Goal: Task Accomplishment & Management: Manage account settings

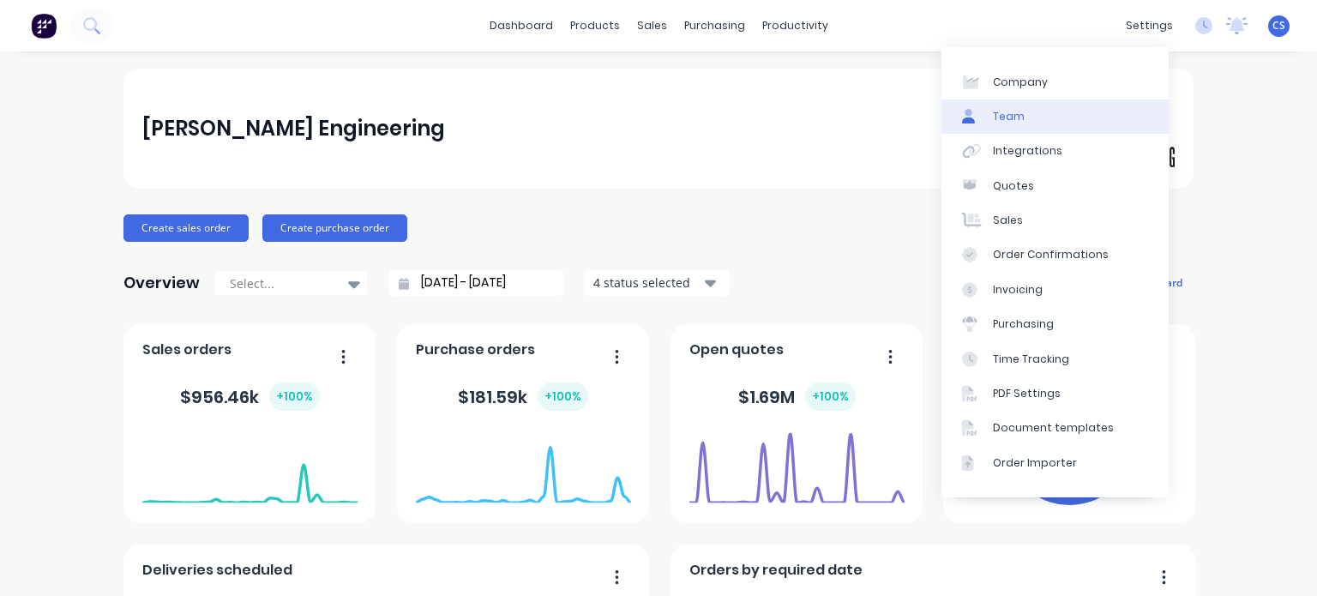
click at [1021, 110] on div "Team" at bounding box center [1009, 116] width 32 height 15
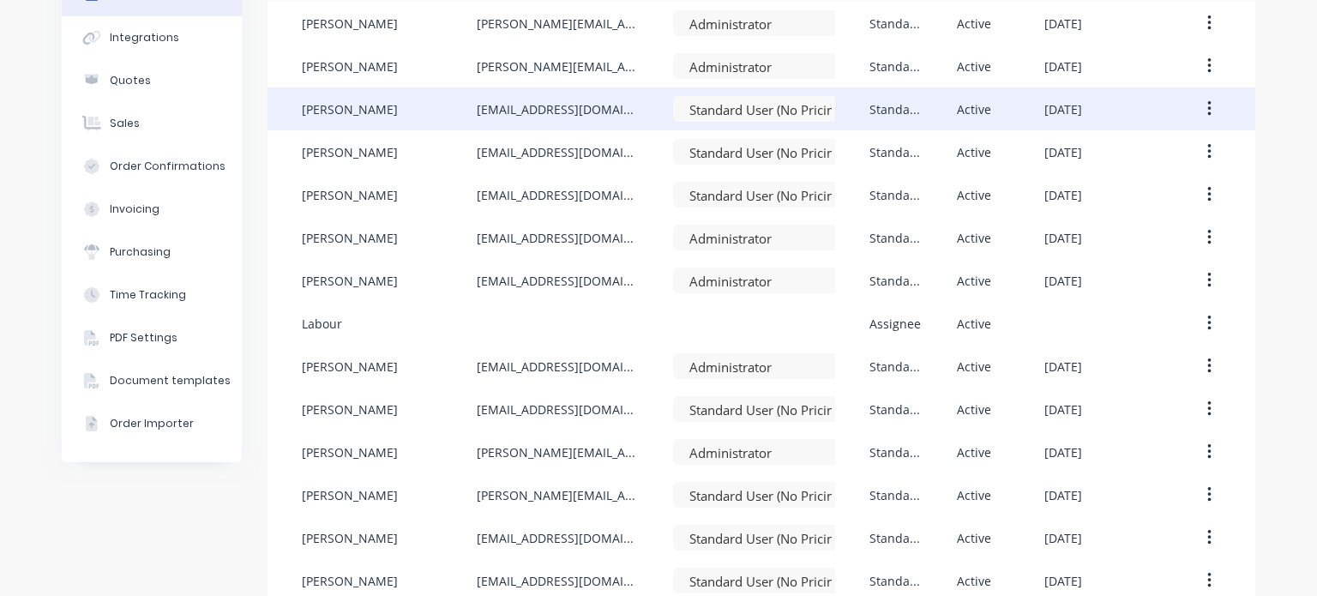
scroll to position [392, 0]
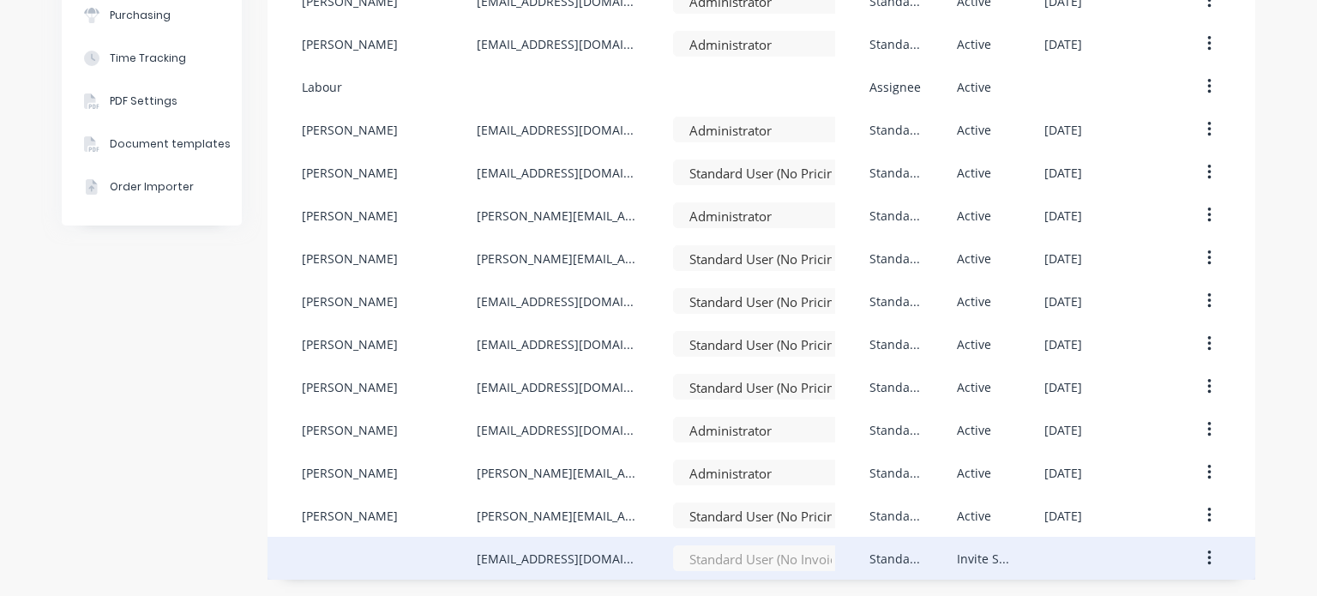
click at [1197, 558] on button "button" at bounding box center [1209, 558] width 40 height 31
click at [1198, 561] on button "button" at bounding box center [1209, 558] width 40 height 31
click at [1207, 550] on icon "button" at bounding box center [1209, 558] width 4 height 19
click at [1207, 554] on icon "button" at bounding box center [1209, 558] width 4 height 19
click at [1207, 561] on icon "button" at bounding box center [1209, 558] width 4 height 19
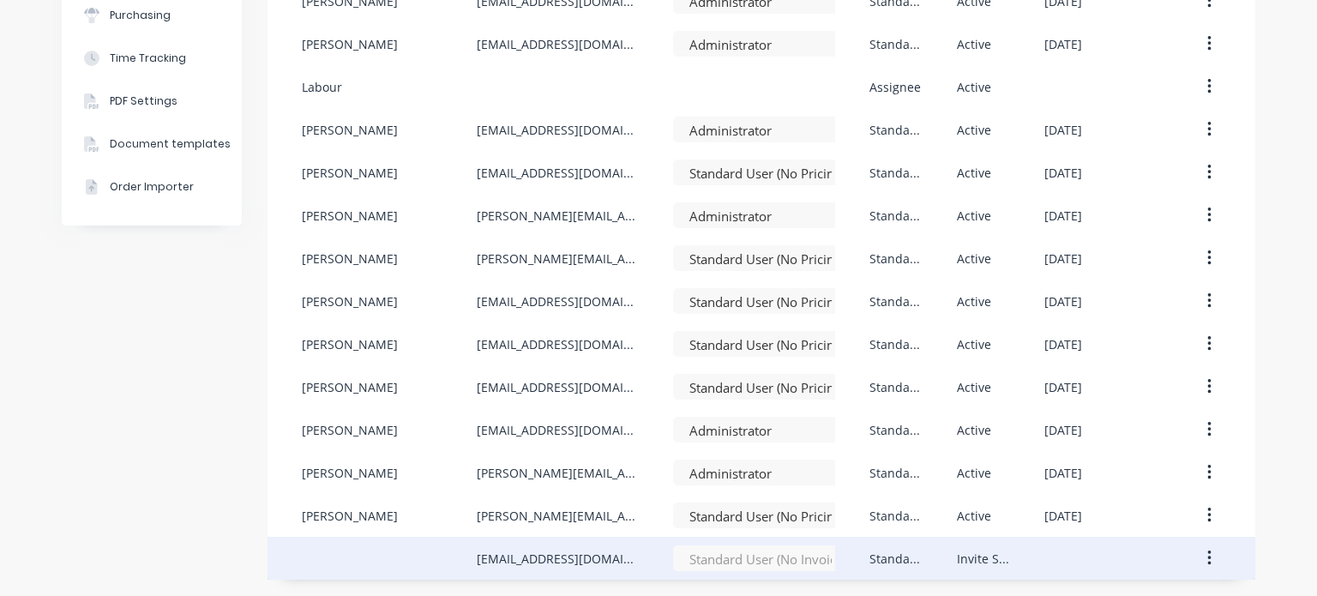
click at [1199, 564] on button "button" at bounding box center [1209, 558] width 40 height 31
click at [1197, 592] on div "Cancel Invite" at bounding box center [1148, 603] width 132 height 25
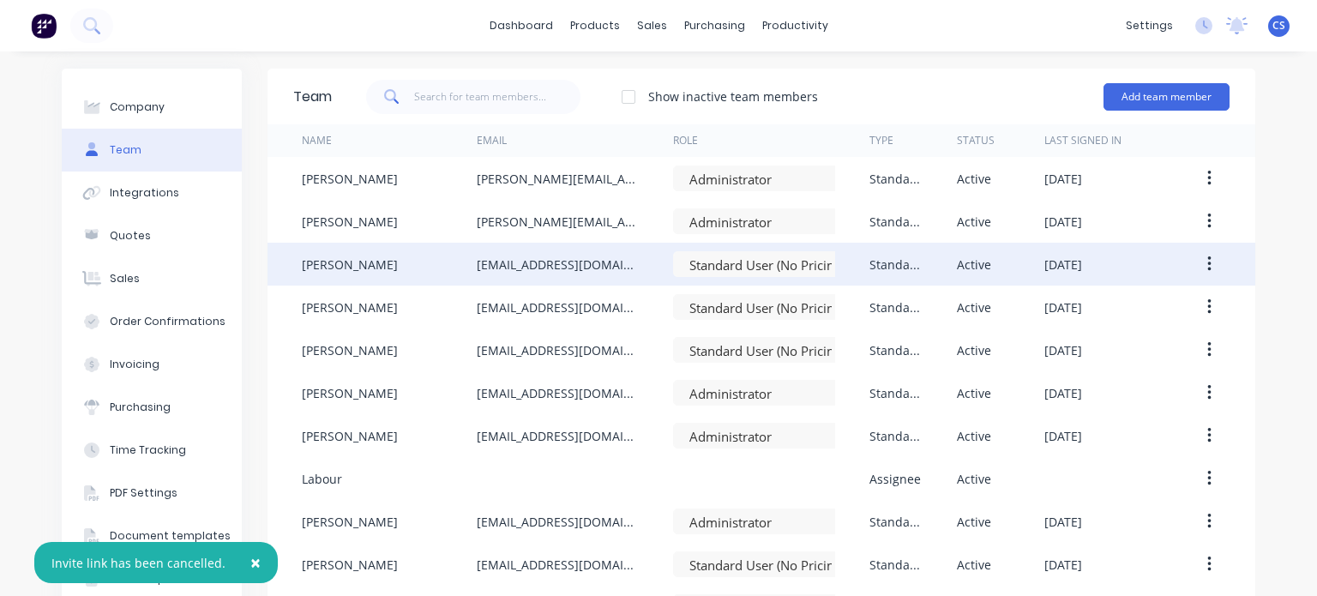
scroll to position [0, 0]
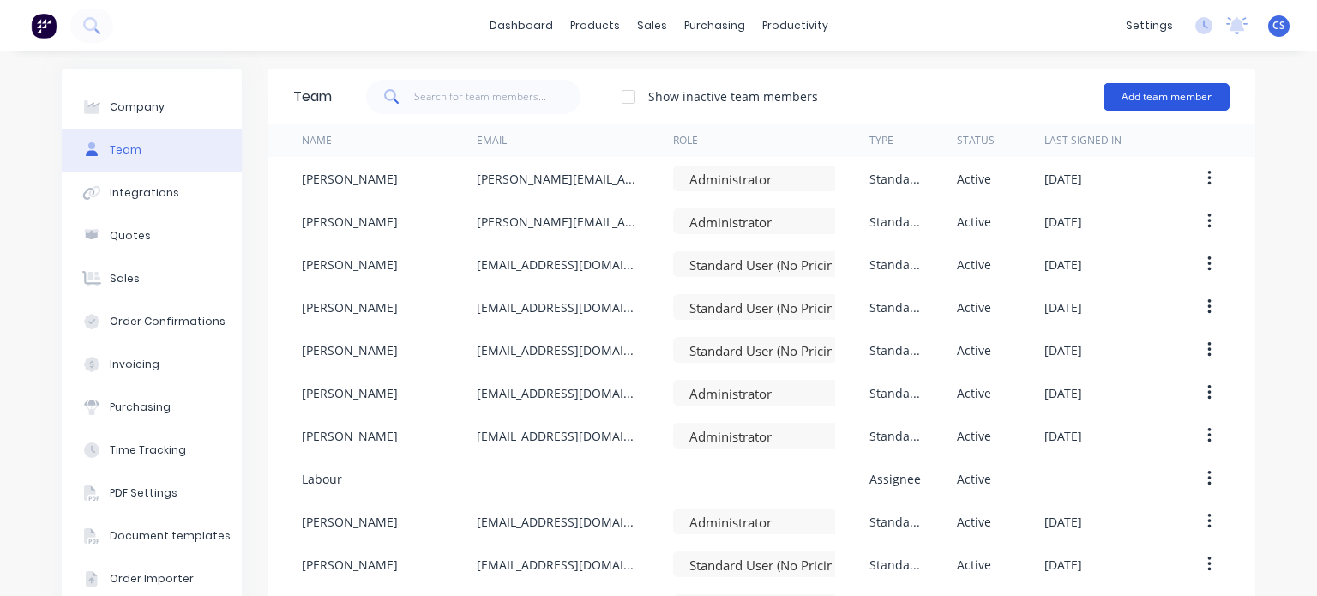
click at [1133, 89] on button "Add team member" at bounding box center [1166, 96] width 126 height 27
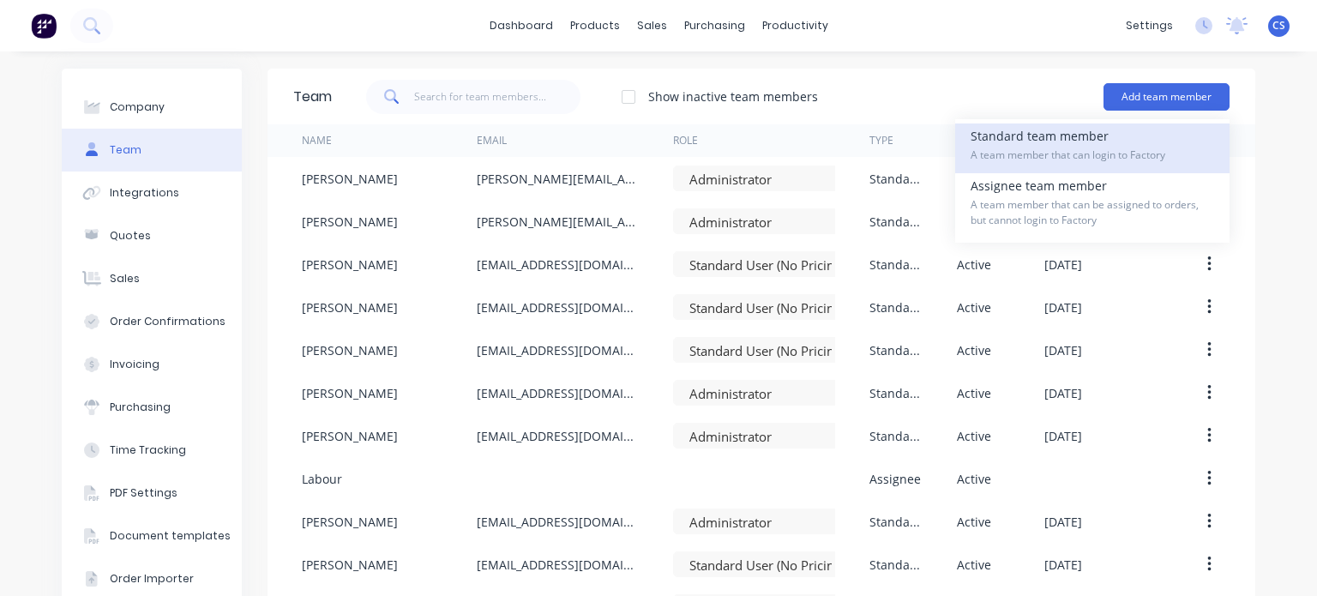
click at [1056, 146] on div "Standard team member A team member that can login to Factory" at bounding box center [1091, 148] width 243 height 50
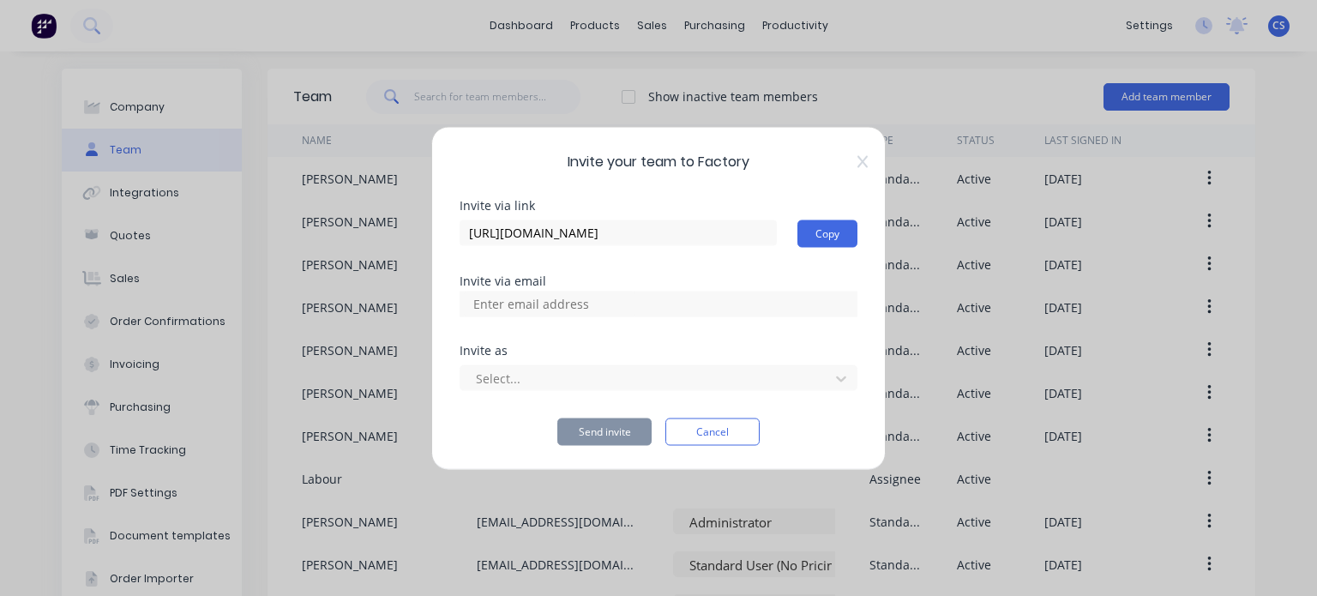
click at [475, 307] on input at bounding box center [549, 304] width 171 height 26
paste input "[EMAIL_ADDRESS][DOMAIN_NAME]"
type input "[EMAIL_ADDRESS][DOMAIN_NAME]"
click at [482, 371] on div at bounding box center [647, 378] width 346 height 21
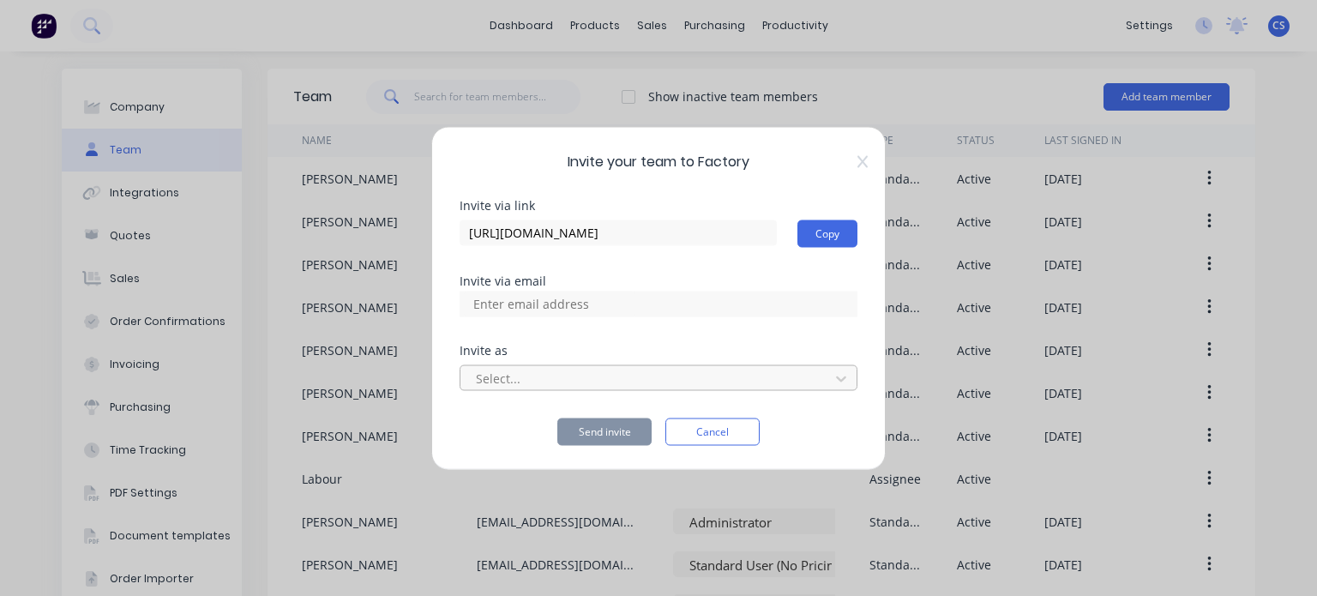
scroll to position [0, 0]
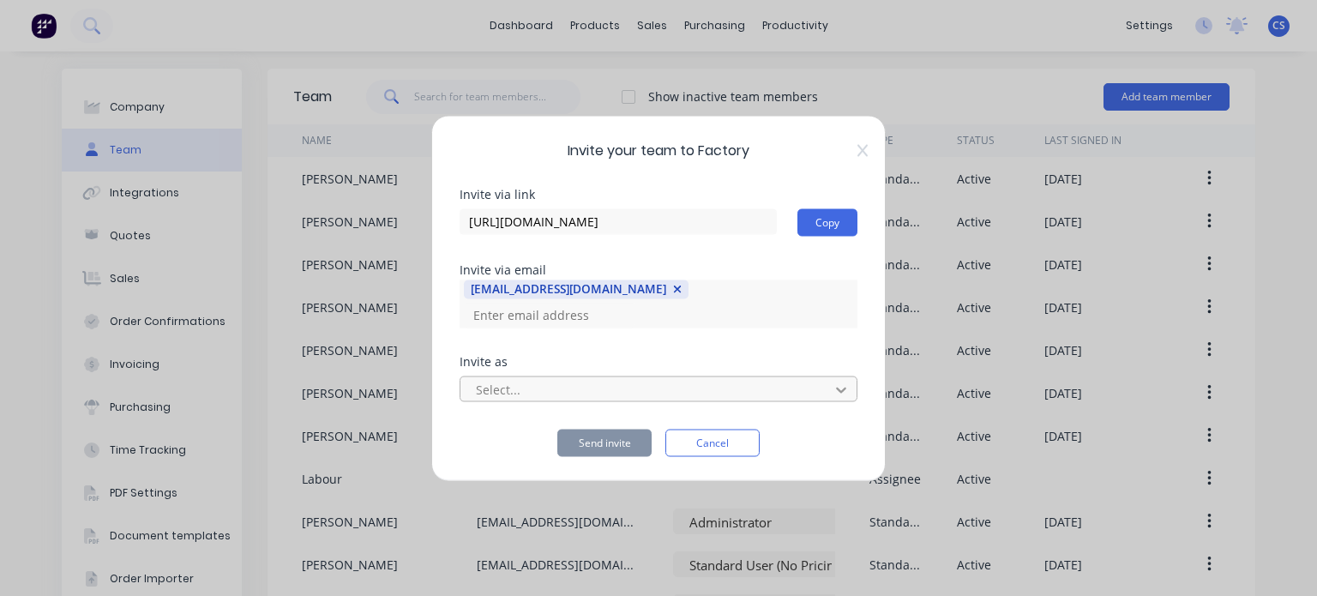
click at [837, 381] on icon at bounding box center [840, 389] width 17 height 17
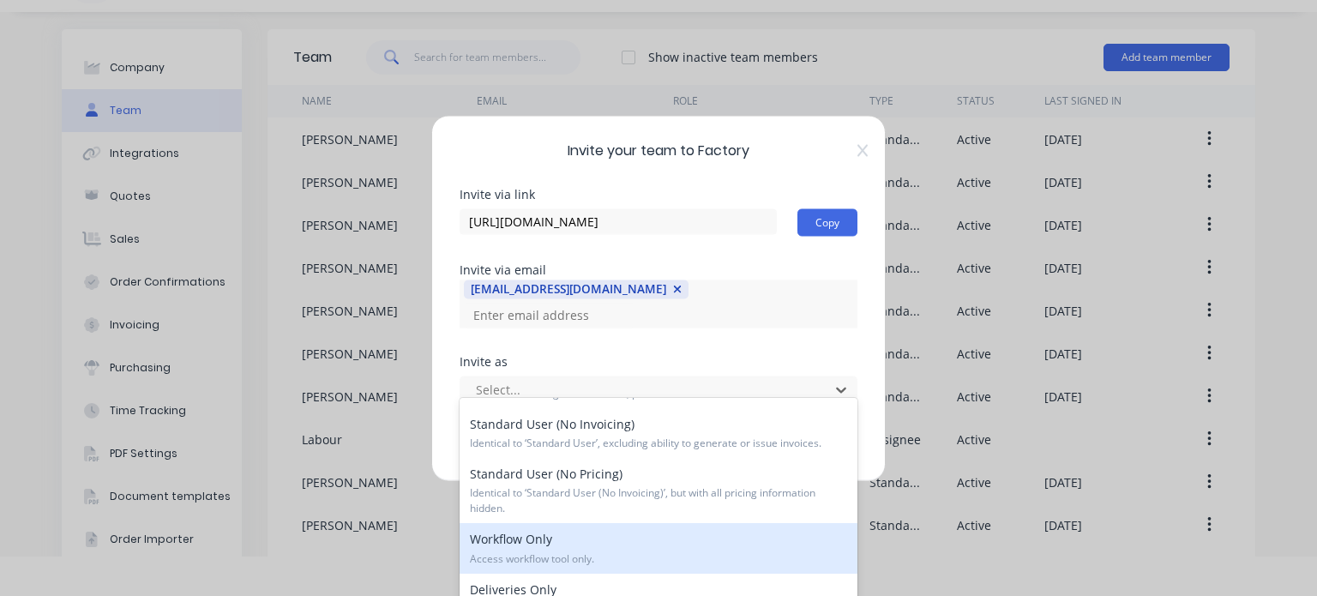
scroll to position [83, 0]
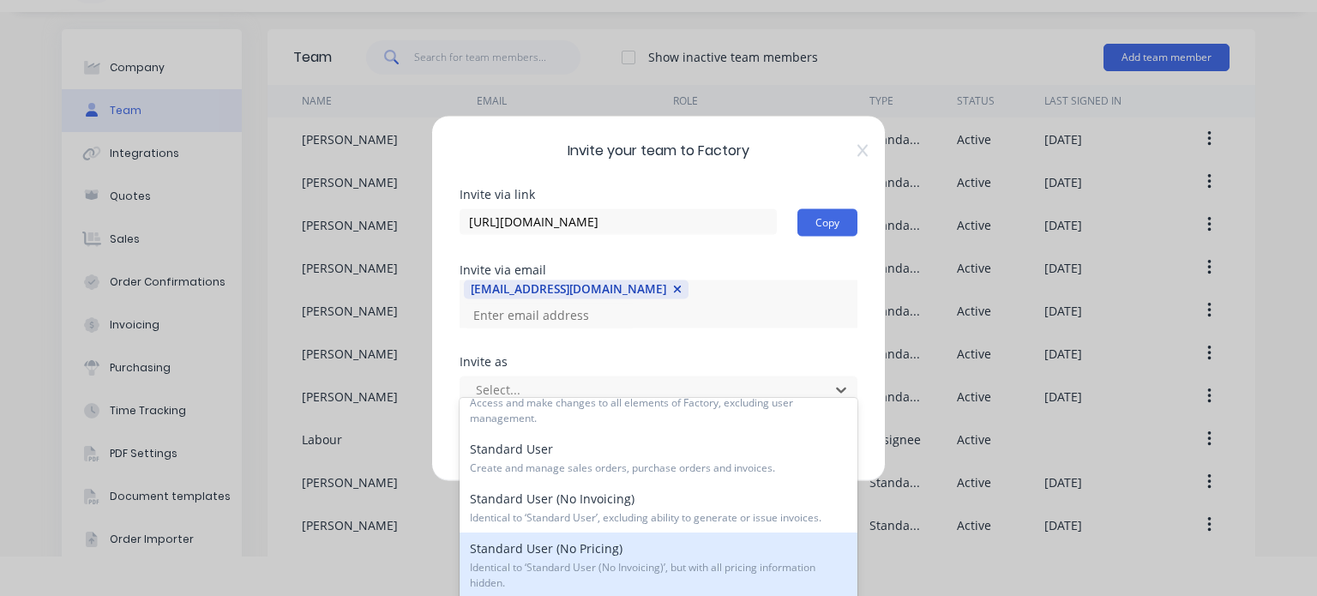
click at [682, 560] on span "Identical to ‘Standard User (No Invoicing)’, but with all pricing information h…" at bounding box center [658, 575] width 377 height 31
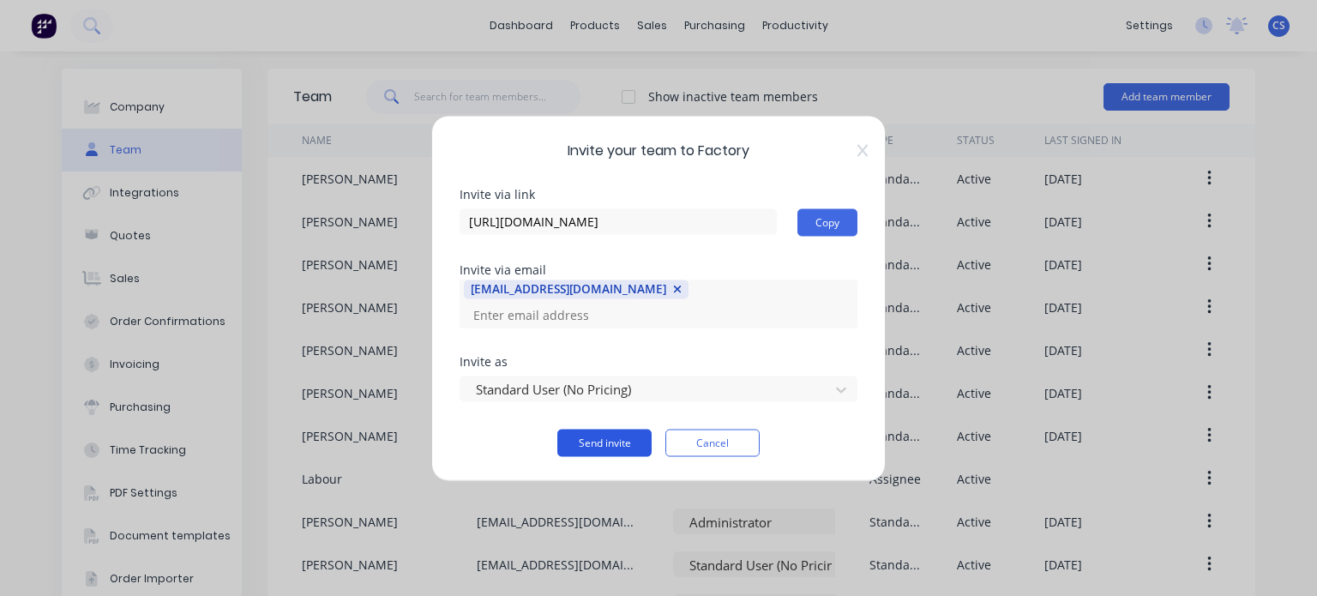
click at [604, 429] on button "Send invite" at bounding box center [604, 442] width 94 height 27
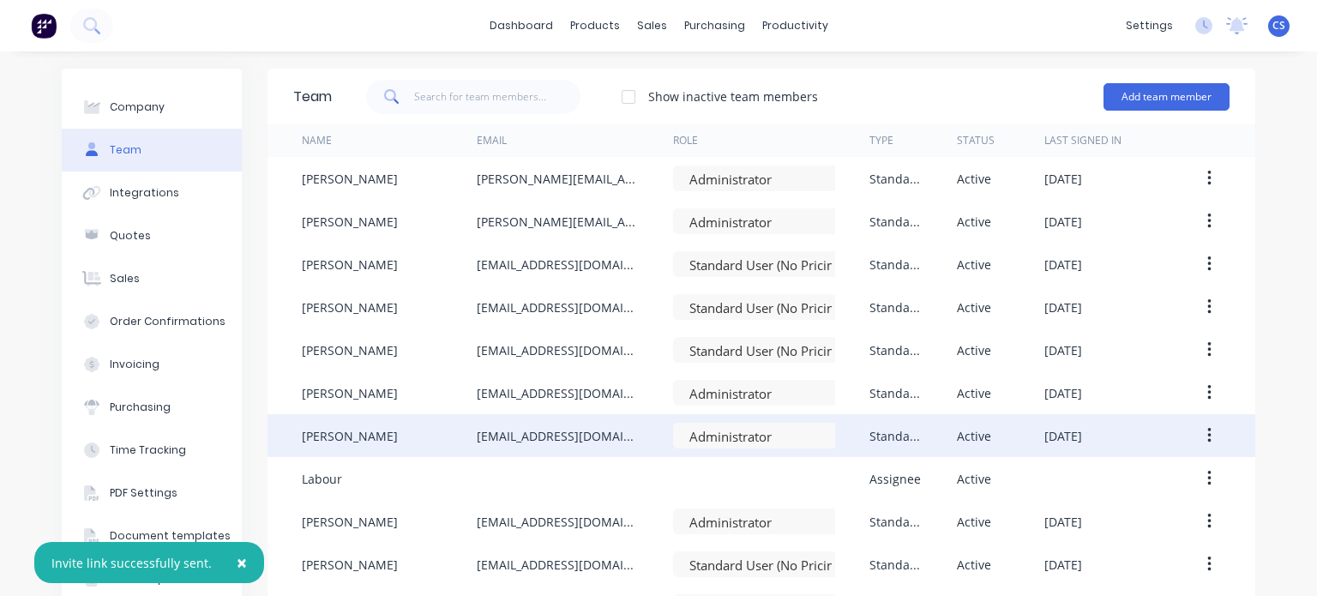
scroll to position [392, 0]
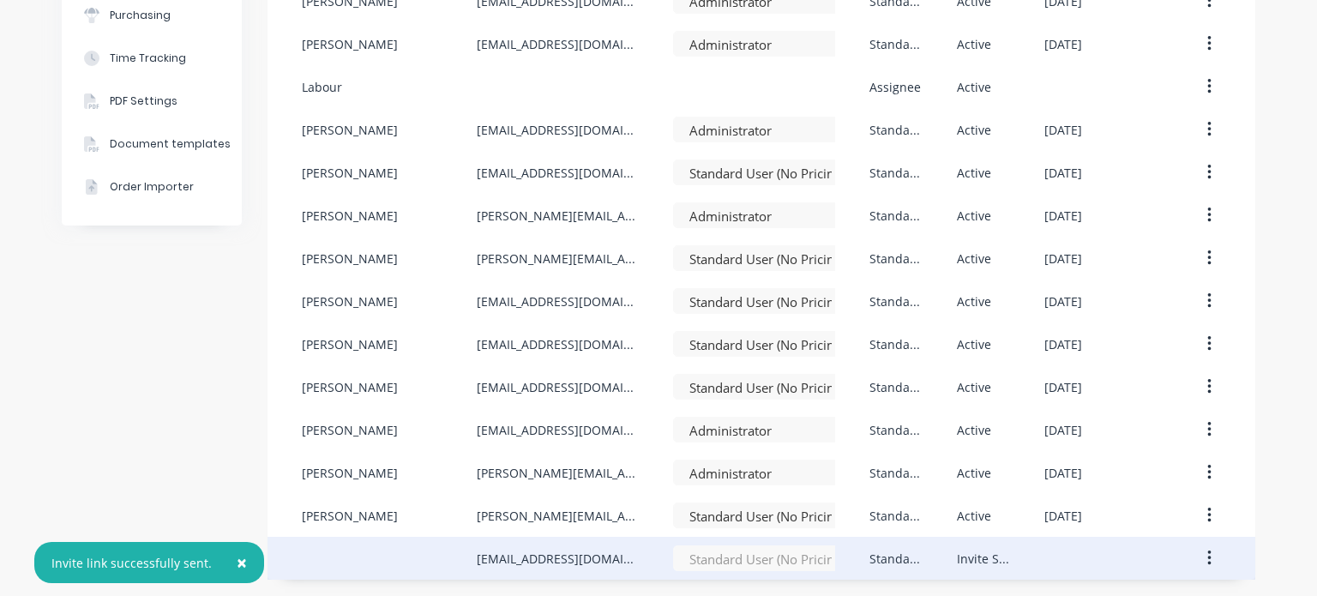
click at [1207, 563] on icon "button" at bounding box center [1208, 557] width 3 height 15
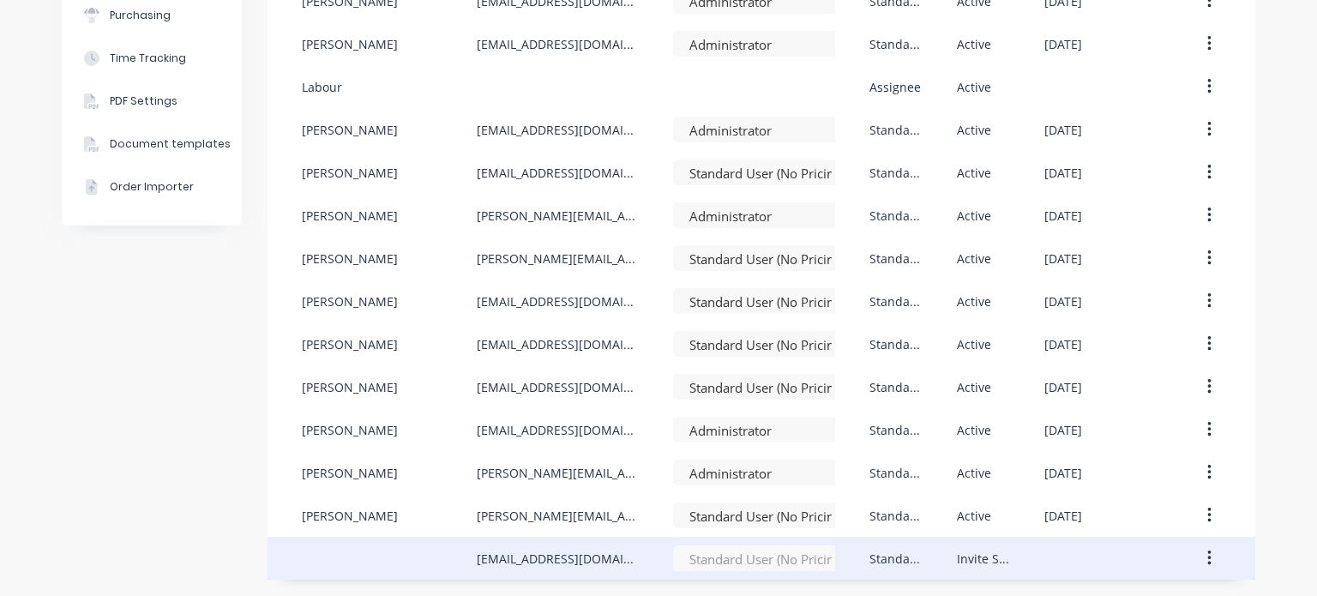
click at [1197, 554] on button "button" at bounding box center [1209, 558] width 40 height 31
click at [1207, 565] on icon "button" at bounding box center [1209, 558] width 4 height 19
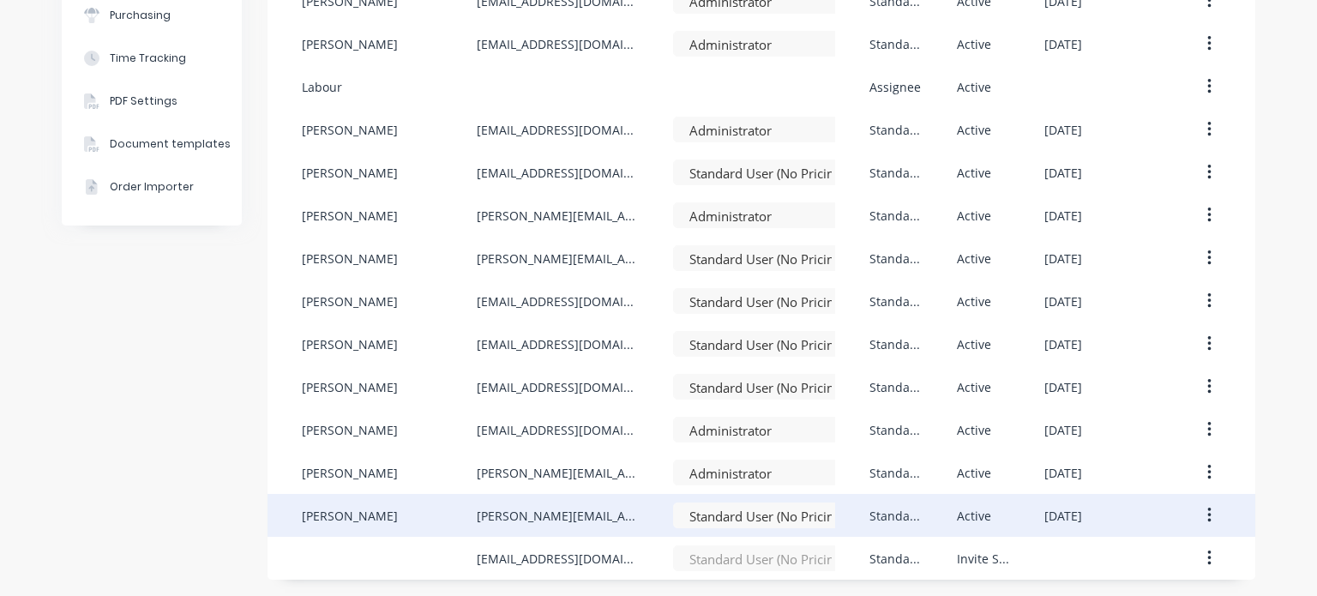
click at [1207, 521] on icon "button" at bounding box center [1208, 514] width 3 height 15
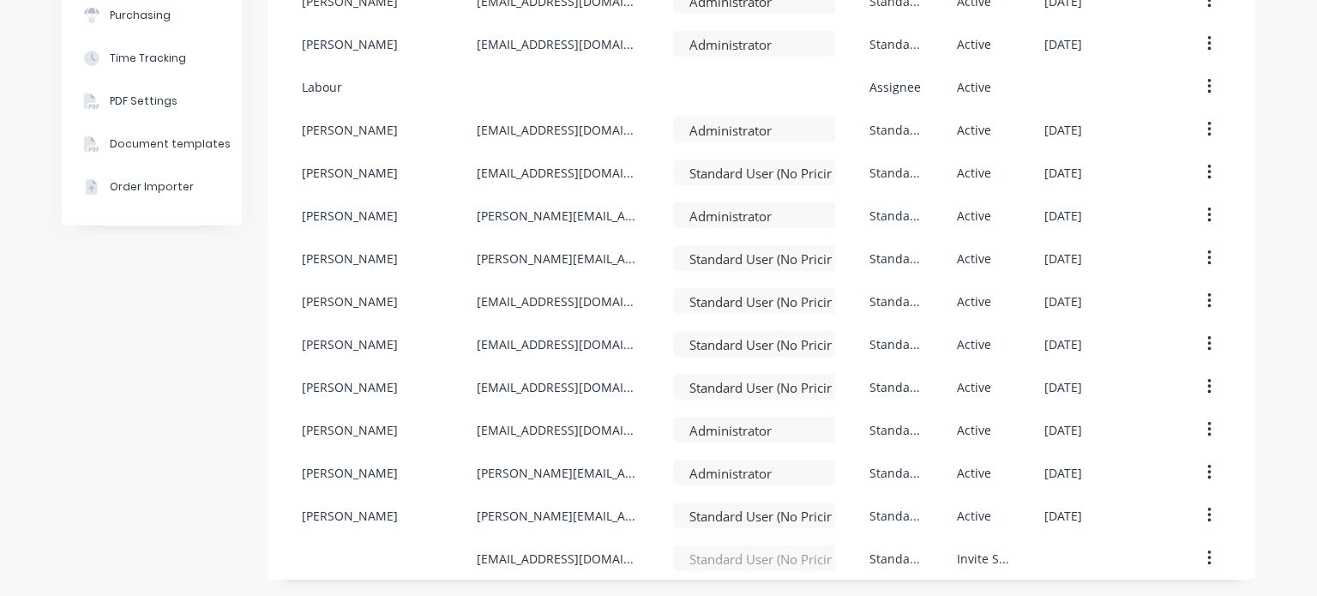
click at [1286, 448] on div "Company Team Integrations Quotes Sales Order Confirmations Invoicing Purchasing…" at bounding box center [658, 128] width 1317 height 937
